Goal: Transaction & Acquisition: Purchase product/service

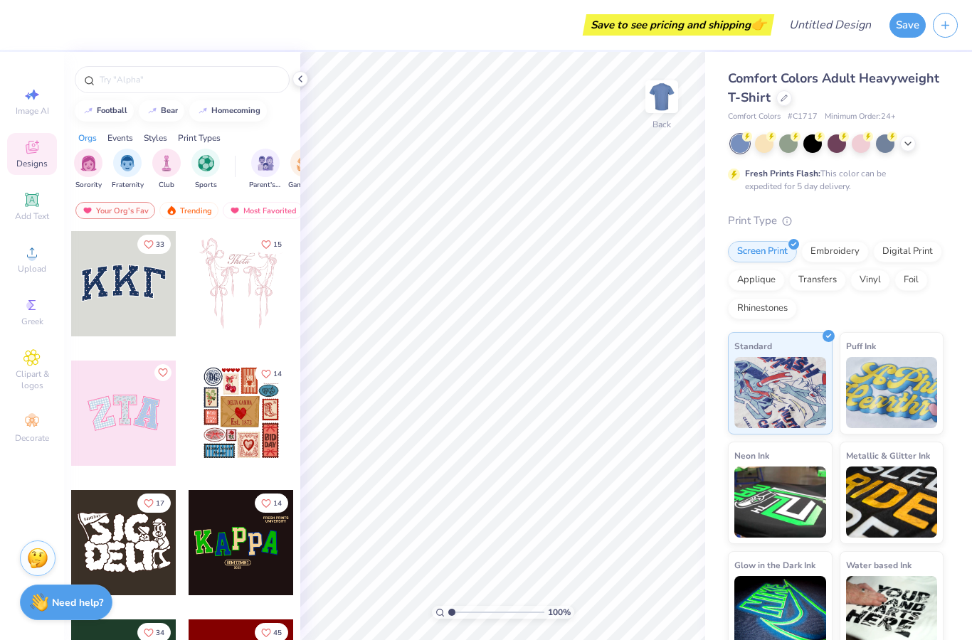
click at [30, 309] on circle at bounding box center [30, 306] width 8 height 8
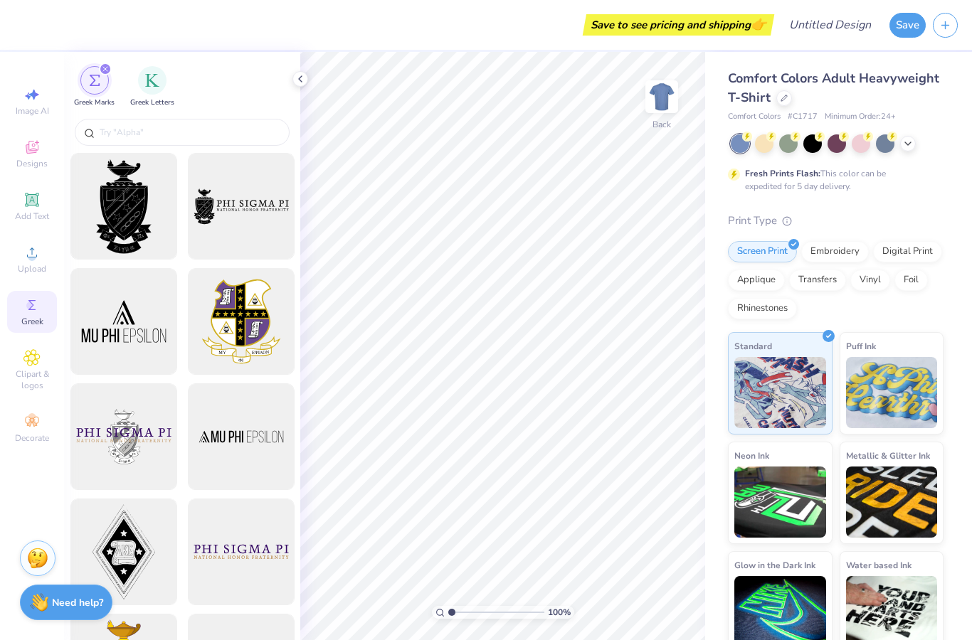
click at [28, 272] on span "Upload" at bounding box center [32, 268] width 28 height 11
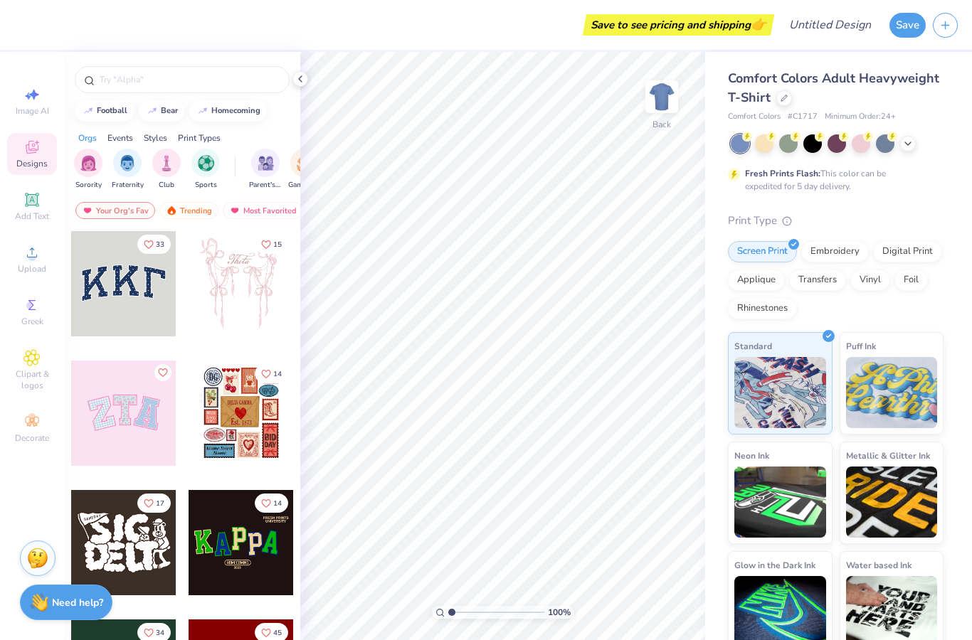
click at [913, 75] on span "Comfort Colors Adult Heavyweight T-Shirt" at bounding box center [833, 88] width 211 height 36
click at [892, 77] on span "Comfort Colors Adult Heavyweight T-Shirt" at bounding box center [833, 88] width 211 height 36
click at [777, 97] on div at bounding box center [784, 98] width 16 height 16
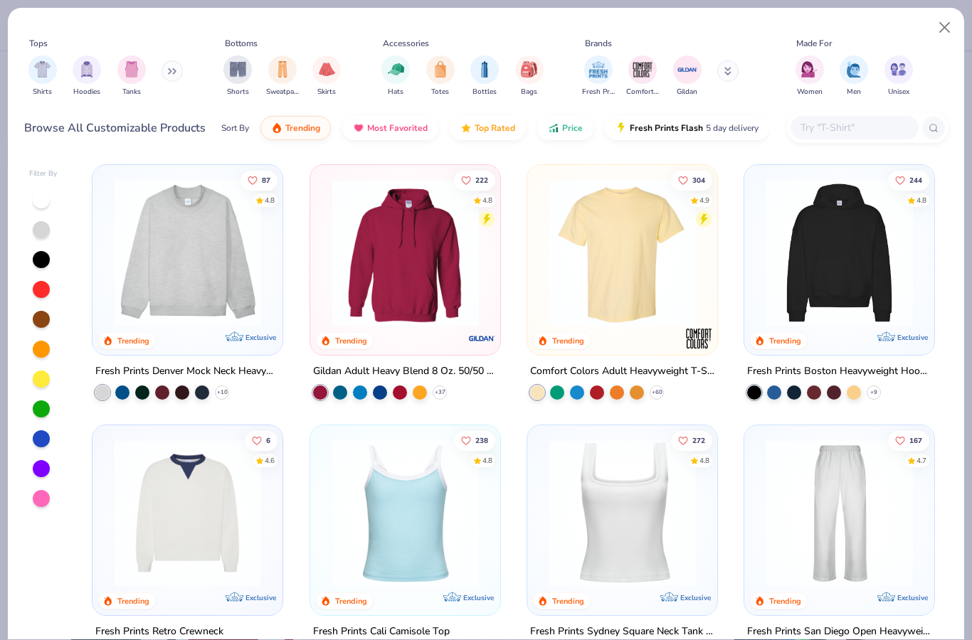
click at [85, 68] on img "filter for Hoodies" at bounding box center [87, 69] width 16 height 16
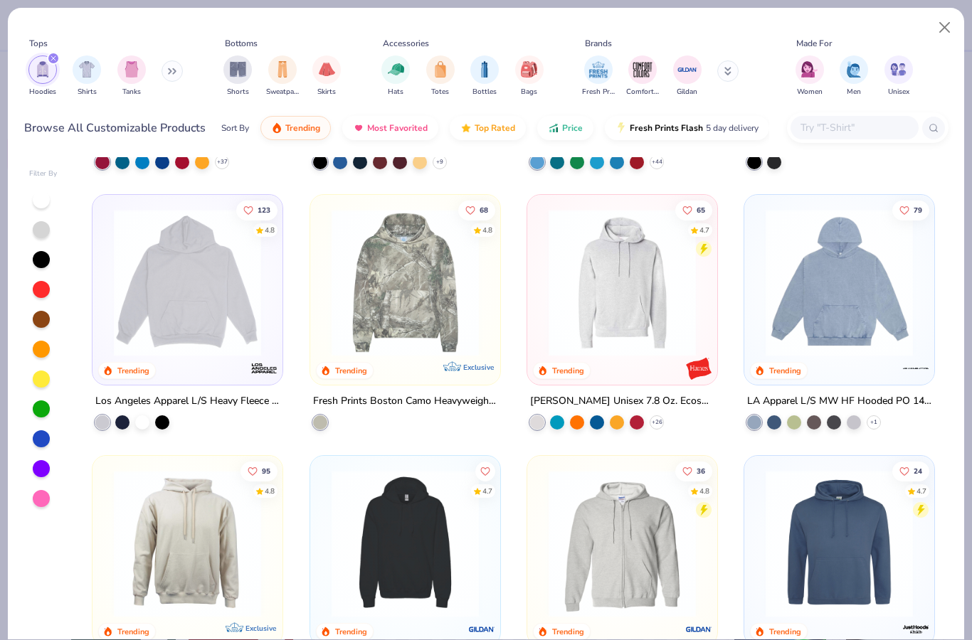
scroll to position [225, 0]
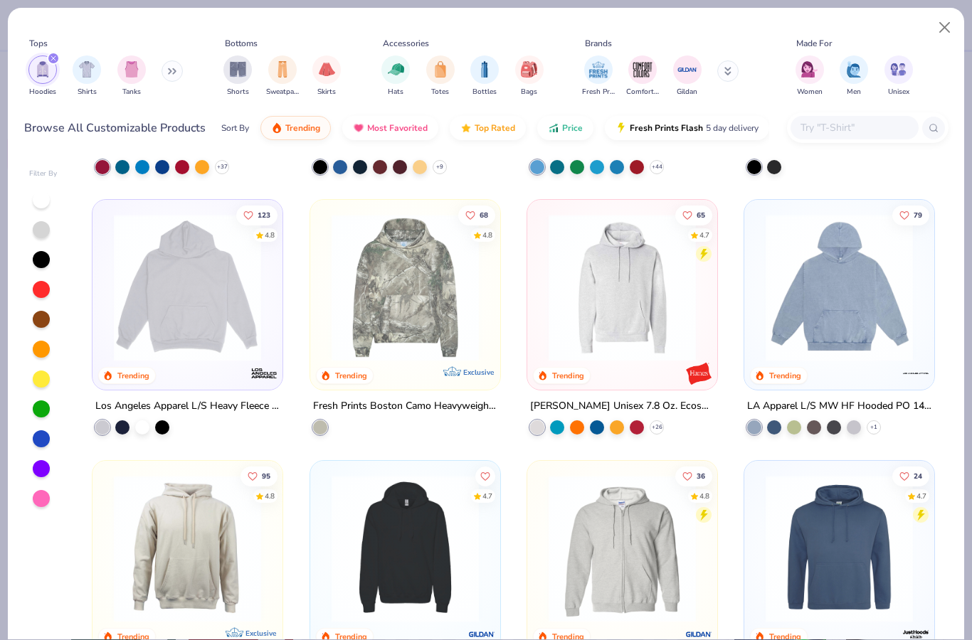
click at [651, 334] on img at bounding box center [621, 287] width 161 height 147
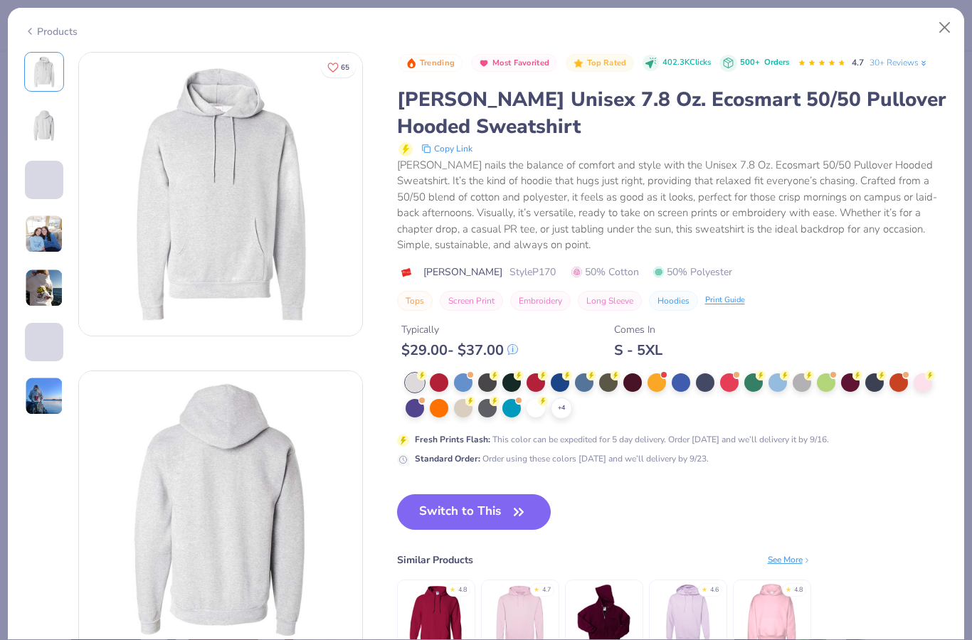
click at [515, 521] on icon "button" at bounding box center [519, 512] width 20 height 20
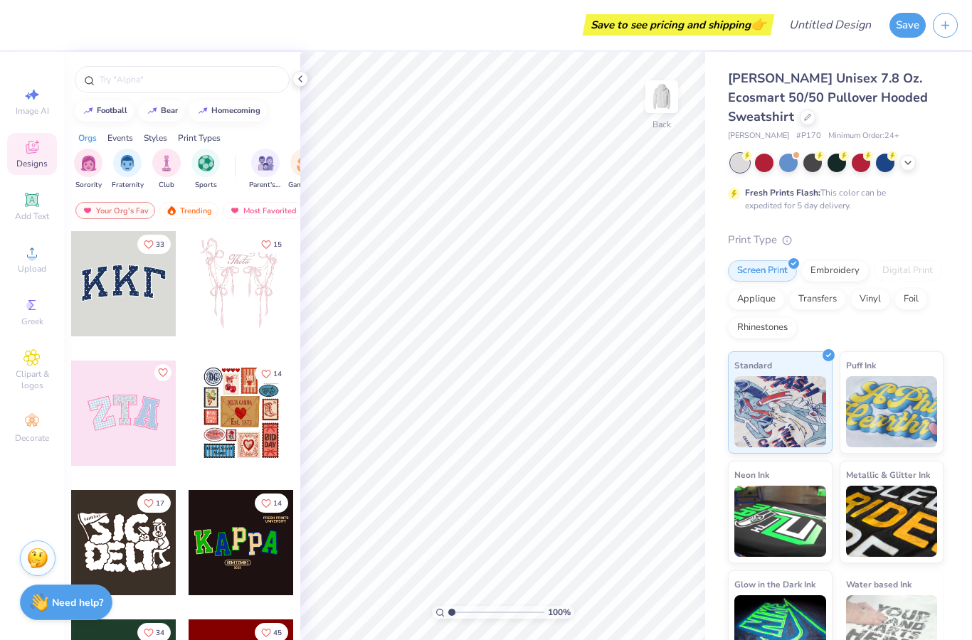
click at [129, 310] on div at bounding box center [123, 283] width 105 height 105
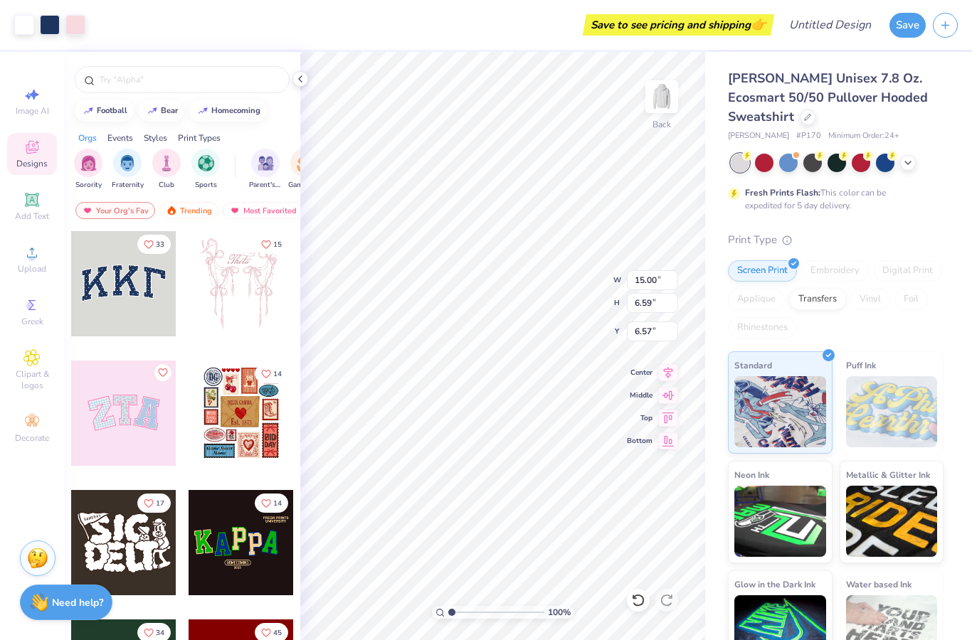
type input "4.65"
